Goal: Task Accomplishment & Management: Complete application form

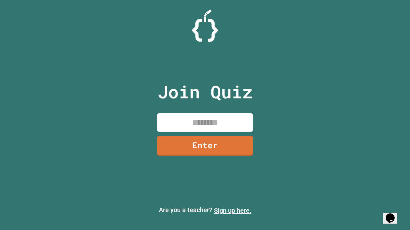
click at [232, 211] on link "Sign up here." at bounding box center [232, 211] width 37 height 8
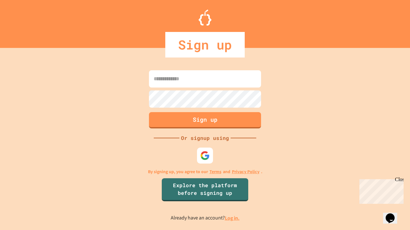
click at [232, 218] on link "Log in." at bounding box center [232, 218] width 15 height 7
